Goal: Check status: Check status

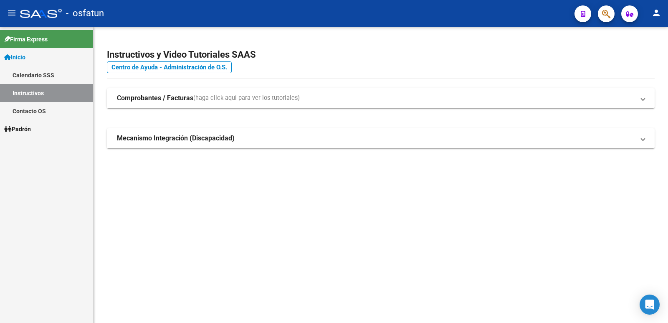
click at [42, 54] on link "Inicio" at bounding box center [46, 57] width 93 height 18
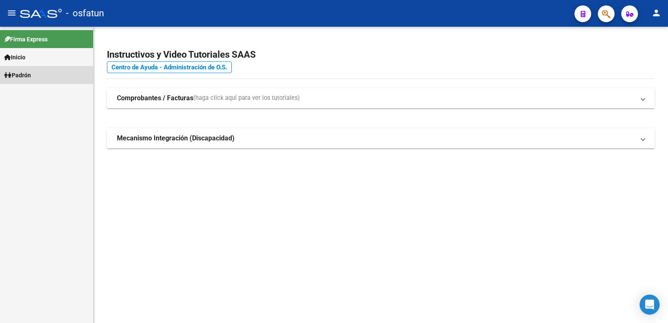
click at [42, 68] on link "Padrón" at bounding box center [46, 75] width 93 height 18
click at [43, 89] on link "Análisis Afiliado" at bounding box center [46, 93] width 93 height 18
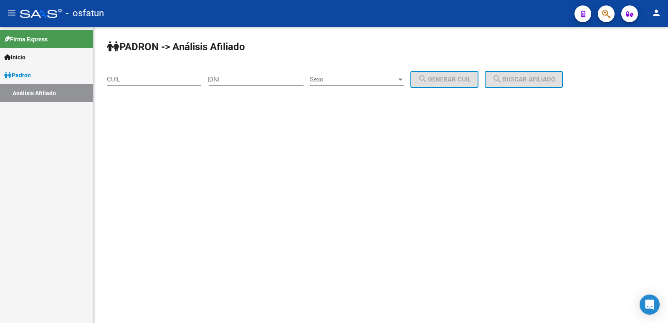
click at [259, 78] on input "DNI" at bounding box center [256, 80] width 94 height 8
type input "29887611"
click at [372, 81] on span "Sexo" at bounding box center [353, 80] width 87 height 8
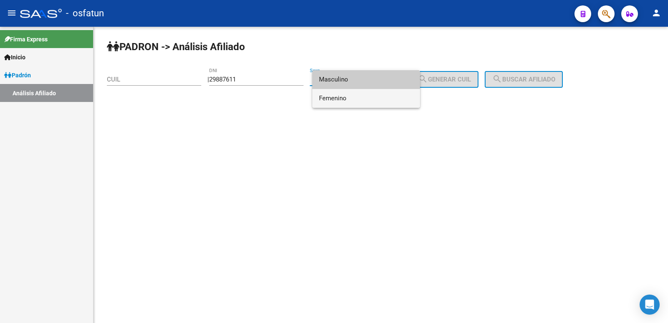
drag, startPoint x: 369, startPoint y: 97, endPoint x: 395, endPoint y: 86, distance: 28.8
click at [369, 96] on span "Femenino" at bounding box center [366, 98] width 94 height 19
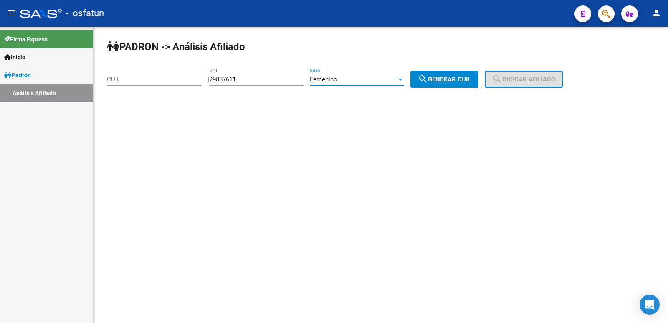
click at [454, 73] on button "search Generar CUIL" at bounding box center [444, 79] width 68 height 17
type input "27-29887611-1"
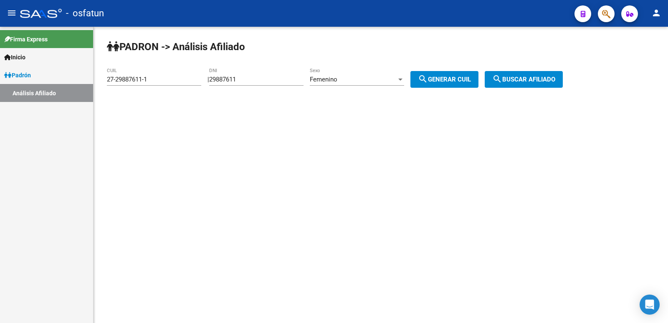
click at [471, 78] on span "search Generar CUIL" at bounding box center [444, 80] width 53 height 8
click at [471, 79] on span "search Generar CUIL" at bounding box center [444, 80] width 53 height 8
click at [531, 76] on span "search Buscar afiliado" at bounding box center [523, 80] width 63 height 8
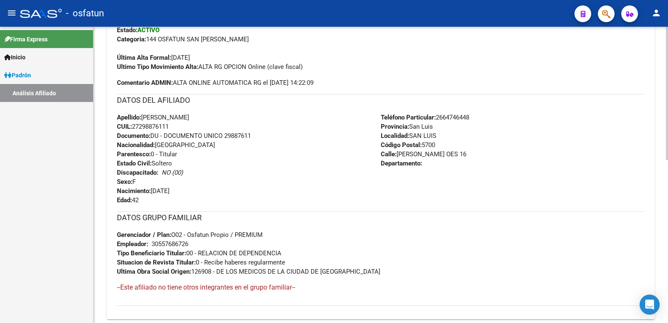
scroll to position [362, 0]
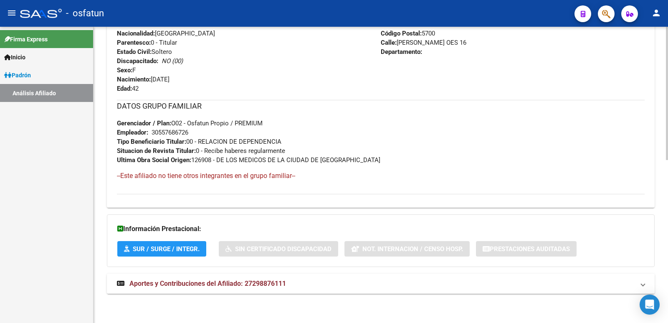
click at [271, 280] on span "Aportes y Contribuciones del Afiliado: 27298876111" at bounding box center [207, 283] width 157 height 8
